Goal: Transaction & Acquisition: Purchase product/service

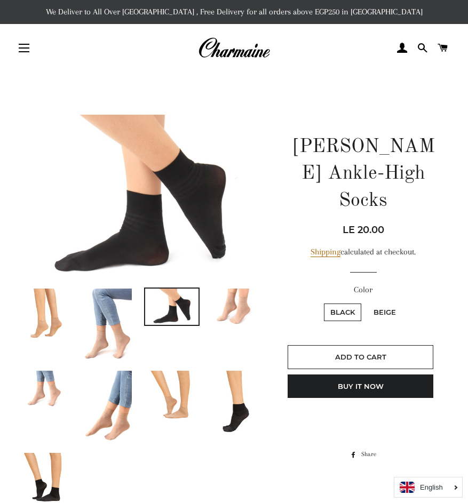
click at [383, 303] on label "Beige" at bounding box center [384, 312] width 35 height 18
click at [366, 302] on input "Beige" at bounding box center [365, 302] width 1 height 1
radio input "true"
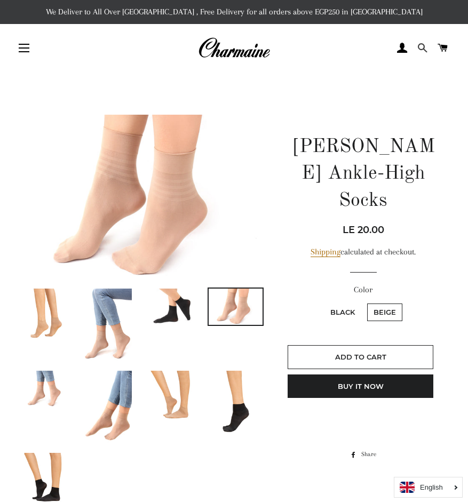
click at [418, 45] on span at bounding box center [422, 48] width 10 height 16
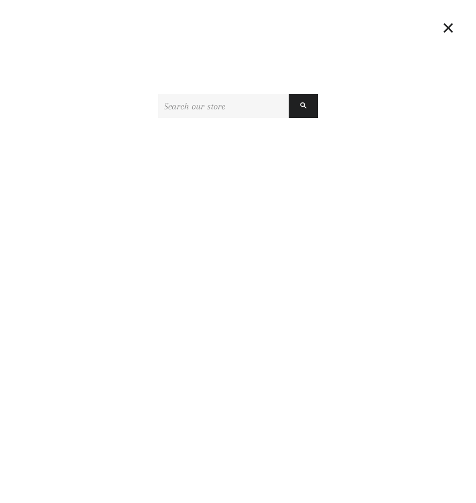
click at [197, 105] on input "Search our store" at bounding box center [223, 106] width 131 height 24
type input "Charmaine Ankle-High Opaque and Plain Socks"
click at [307, 107] on button "Search" at bounding box center [302, 106] width 29 height 24
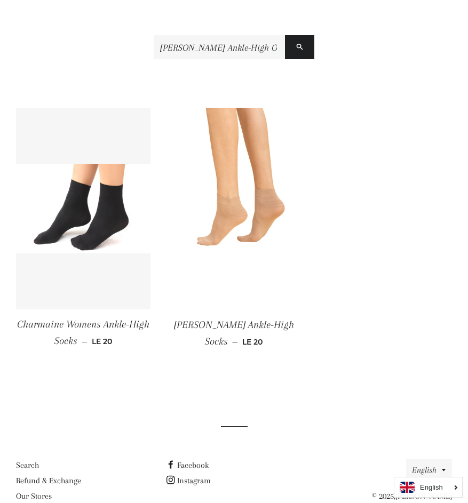
scroll to position [212, 0]
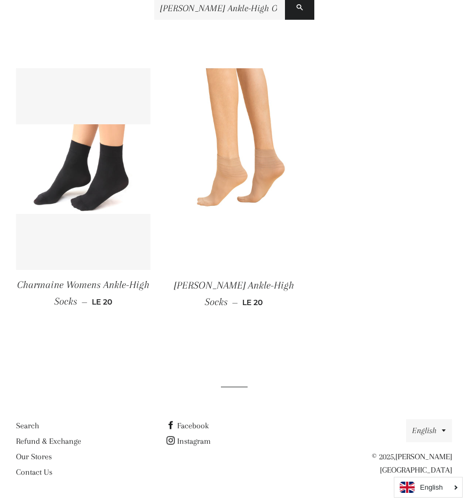
click at [228, 287] on span "[PERSON_NAME] Ankle-High Socks" at bounding box center [234, 293] width 120 height 28
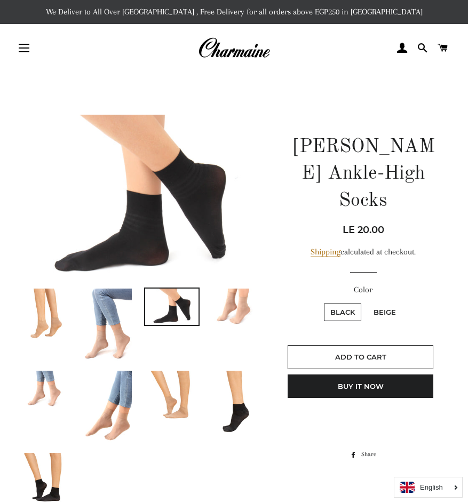
click at [377, 303] on label "Beige" at bounding box center [384, 312] width 35 height 18
click at [366, 302] on input "Beige" at bounding box center [365, 302] width 1 height 1
radio input "true"
